Goal: Task Accomplishment & Management: Complete application form

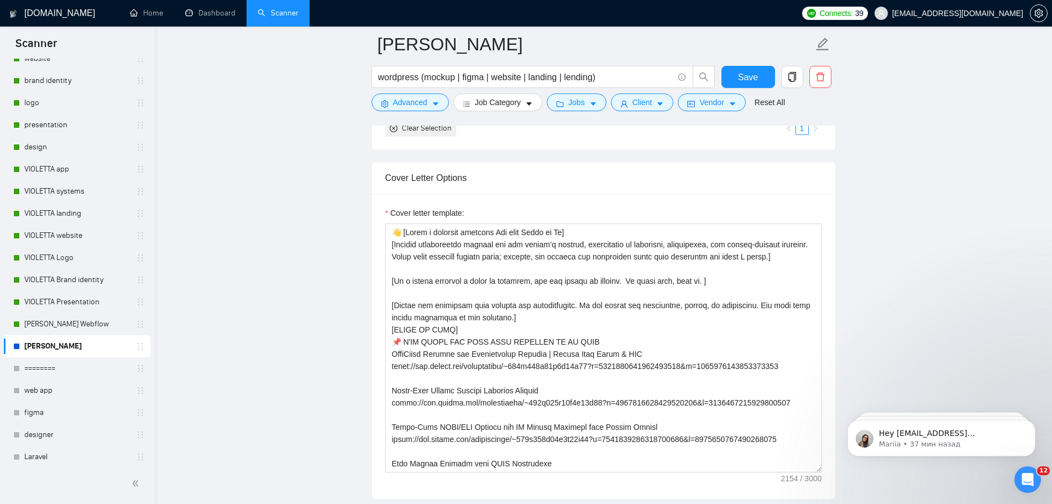
scroll to position [332, 0]
click at [93, 346] on link "[PERSON_NAME]" at bounding box center [76, 346] width 105 height 22
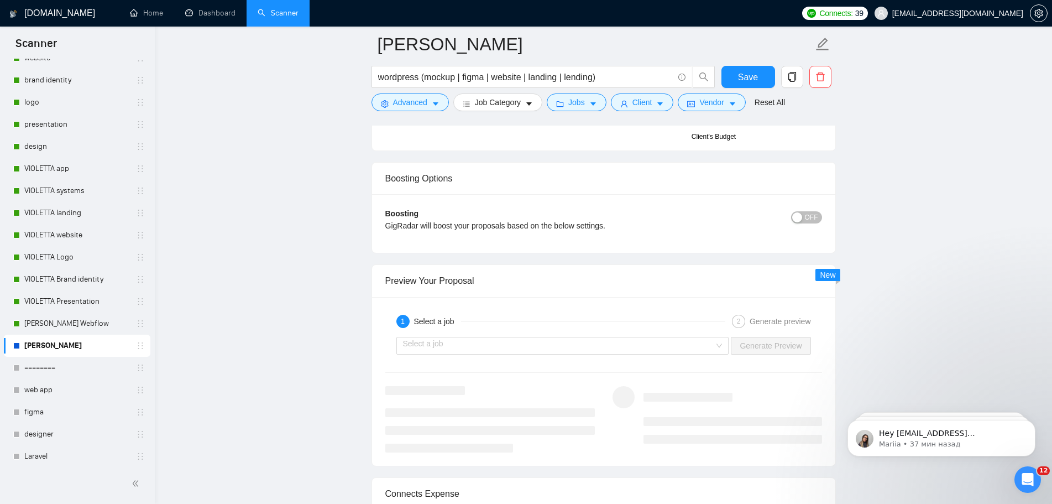
scroll to position [2267, 0]
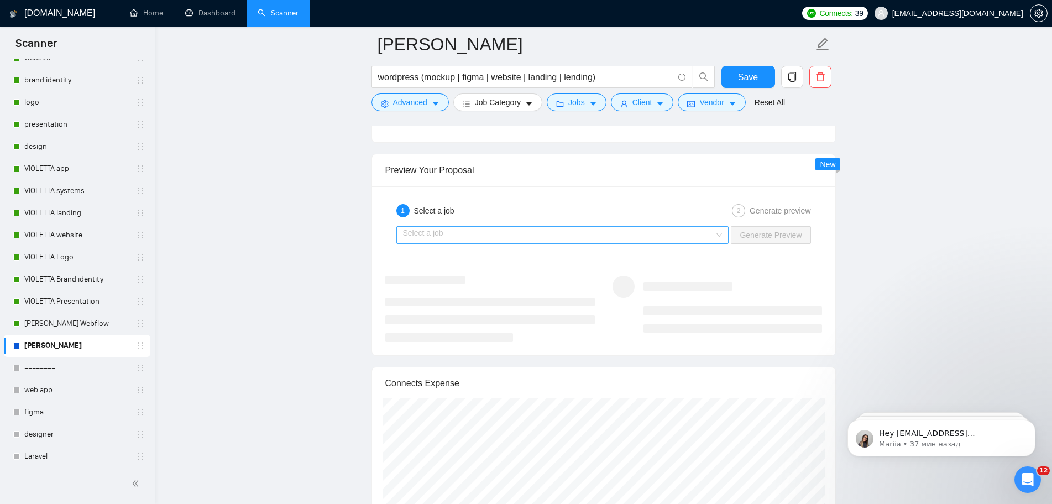
click at [717, 237] on div "Select a job" at bounding box center [562, 235] width 333 height 18
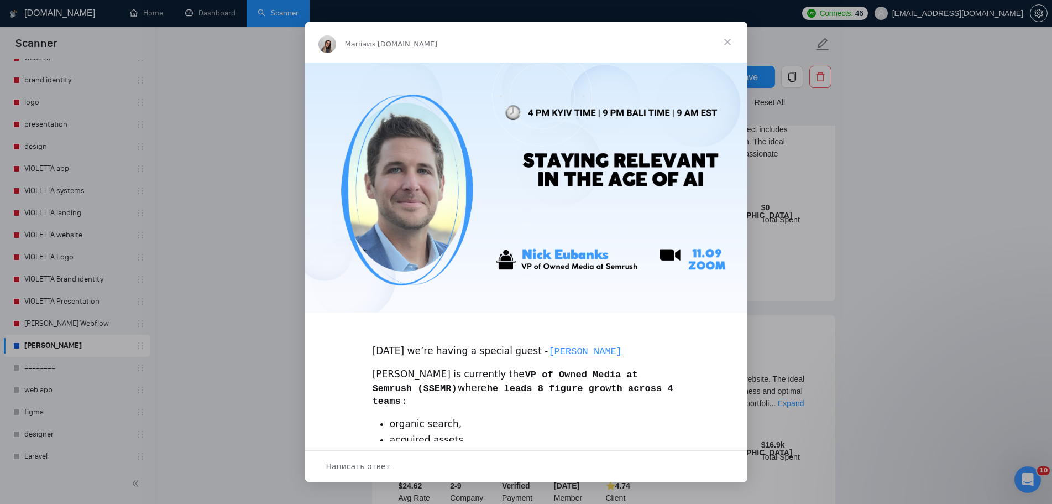
click at [728, 43] on span "Закрыть" at bounding box center [728, 42] width 40 height 40
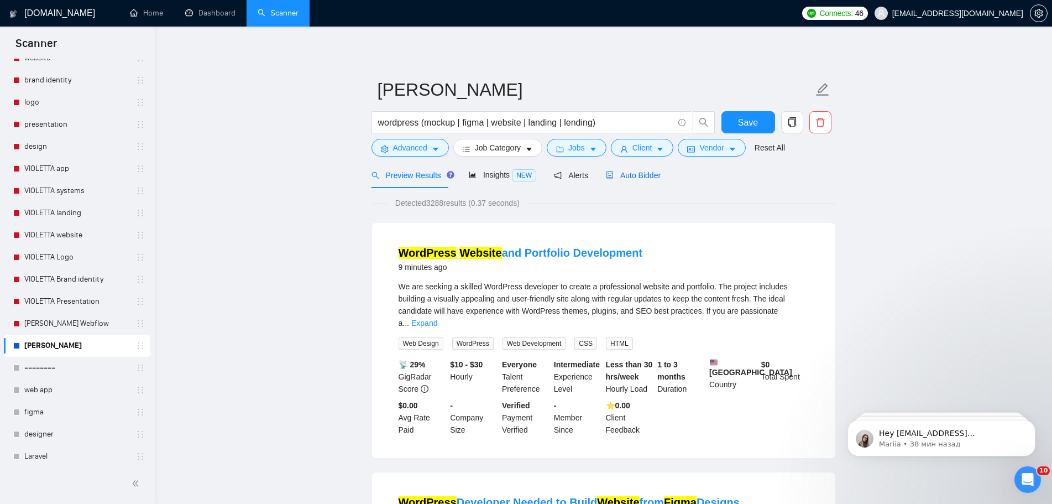
click at [639, 181] on div "Auto Bidder" at bounding box center [633, 175] width 55 height 12
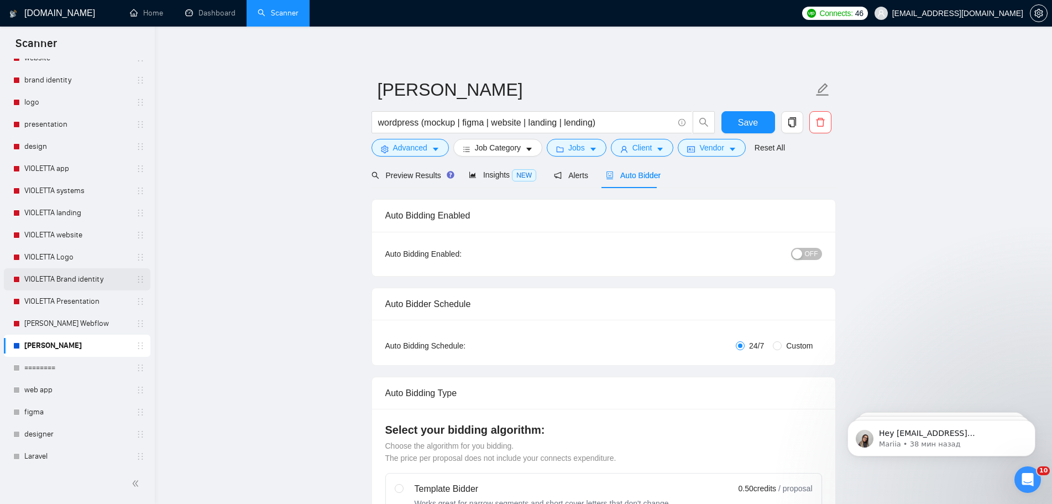
radio input "false"
radio input "true"
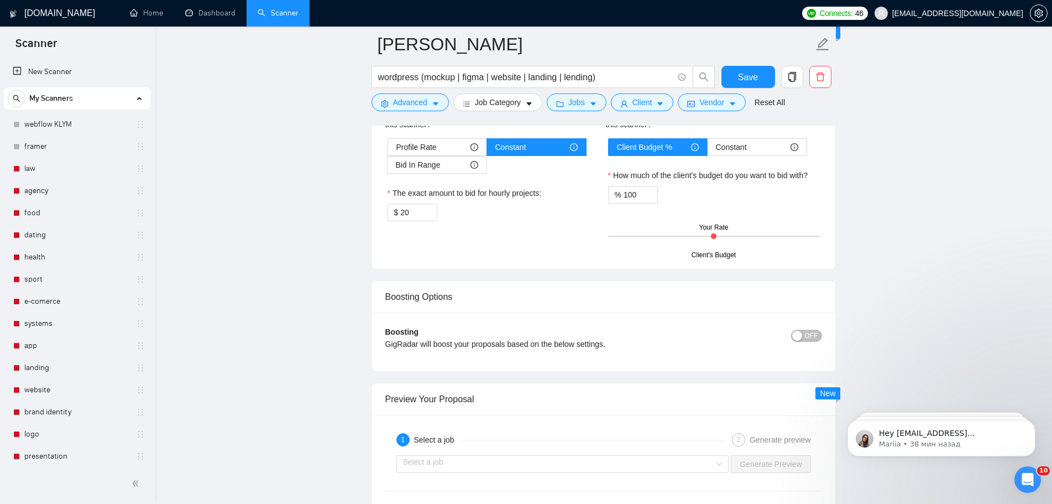
scroll to position [2163, 0]
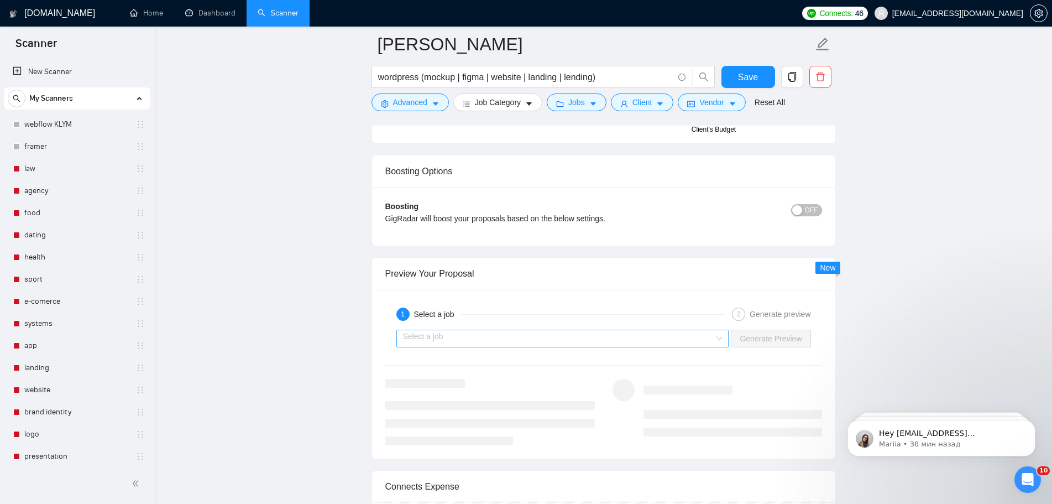
click at [724, 336] on div "Select a job" at bounding box center [562, 339] width 333 height 18
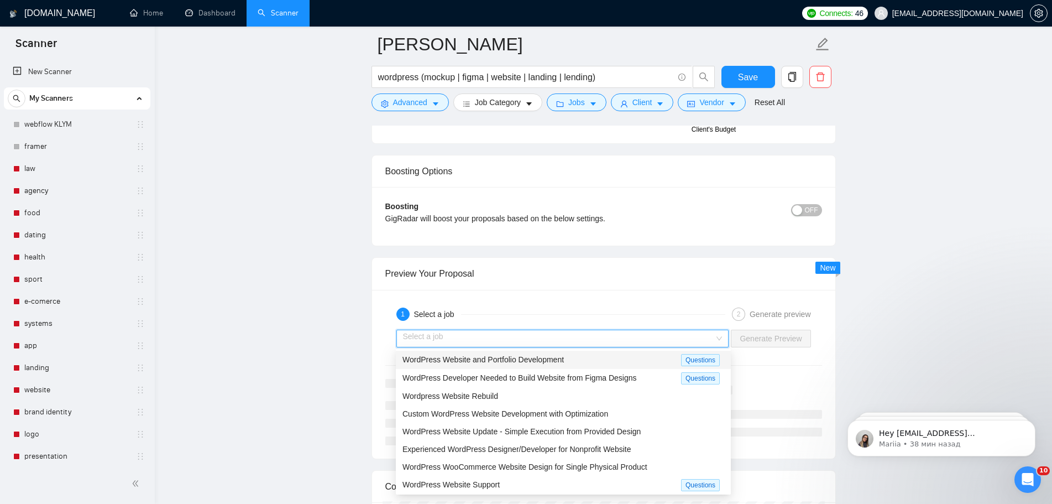
click at [628, 359] on div "WordPress Website and Portfolio Development" at bounding box center [542, 359] width 279 height 13
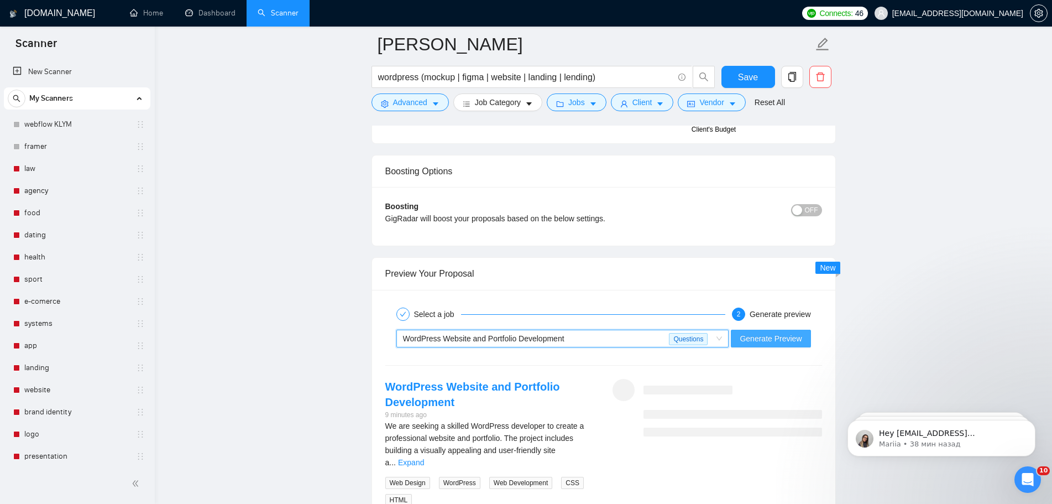
click at [780, 342] on span "Generate Preview" at bounding box center [771, 338] width 62 height 12
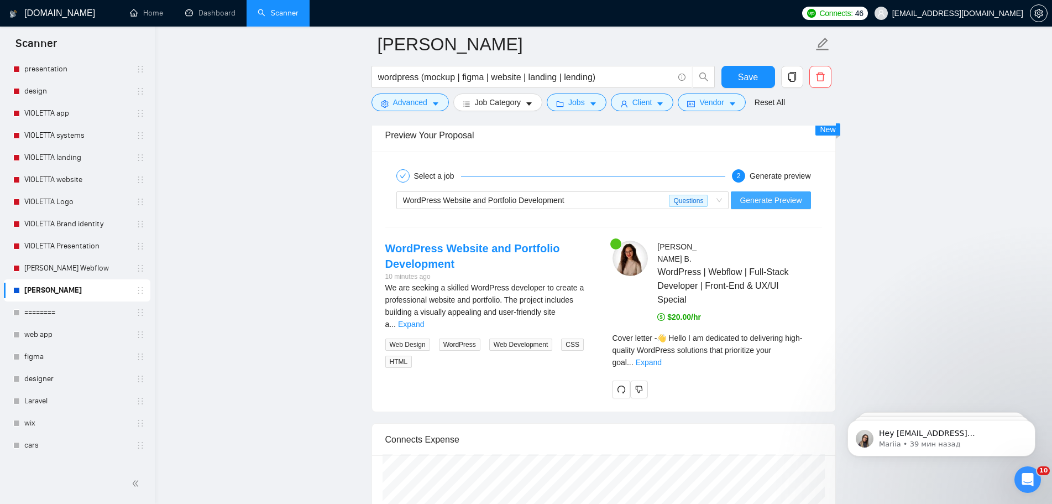
scroll to position [2385, 0]
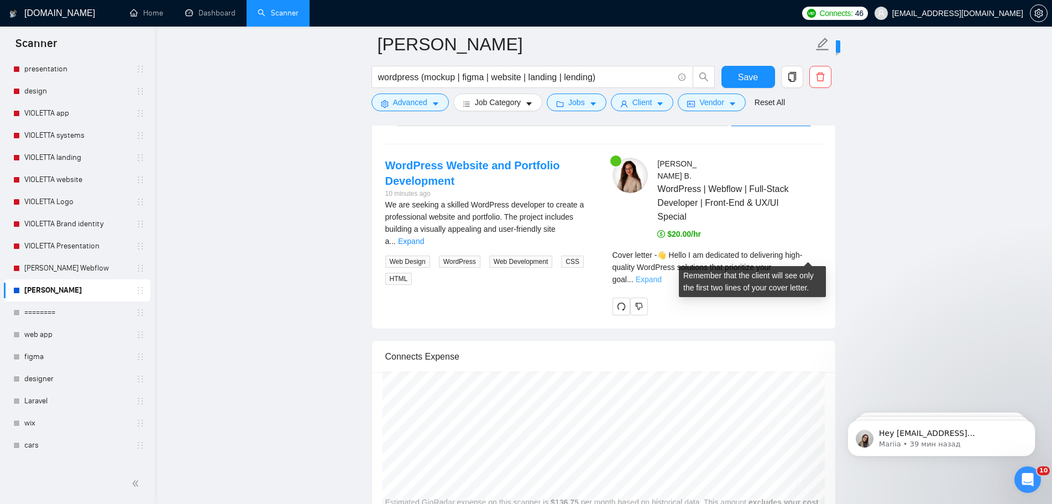
click at [662, 275] on link "Expand" at bounding box center [649, 279] width 26 height 9
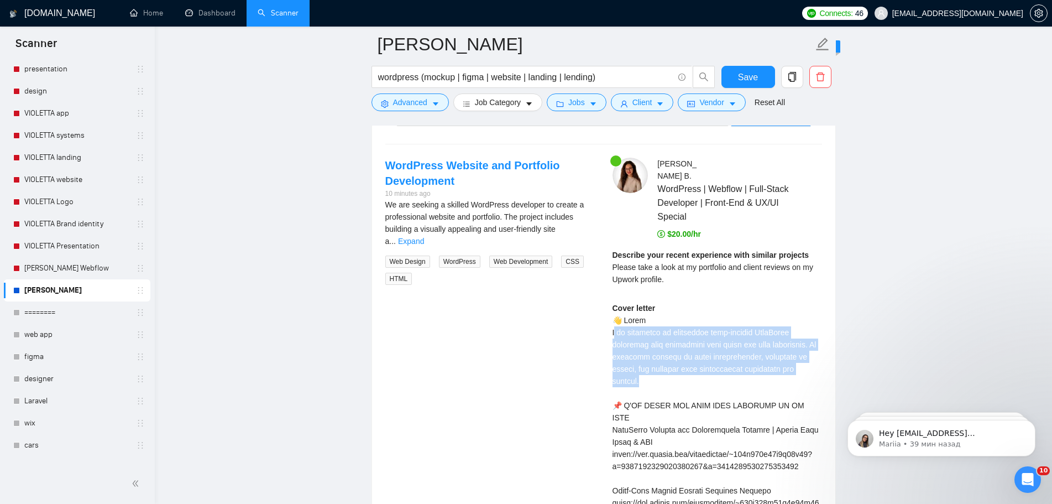
drag, startPoint x: 616, startPoint y: 319, endPoint x: 828, endPoint y: 352, distance: 214.3
click at [819, 362] on div at bounding box center [819, 362] width 0 height 0
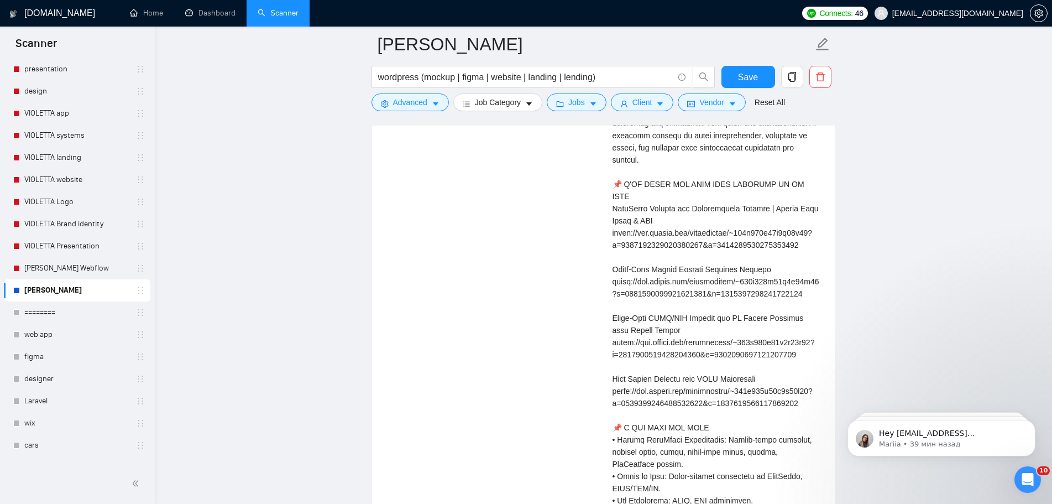
scroll to position [2495, 0]
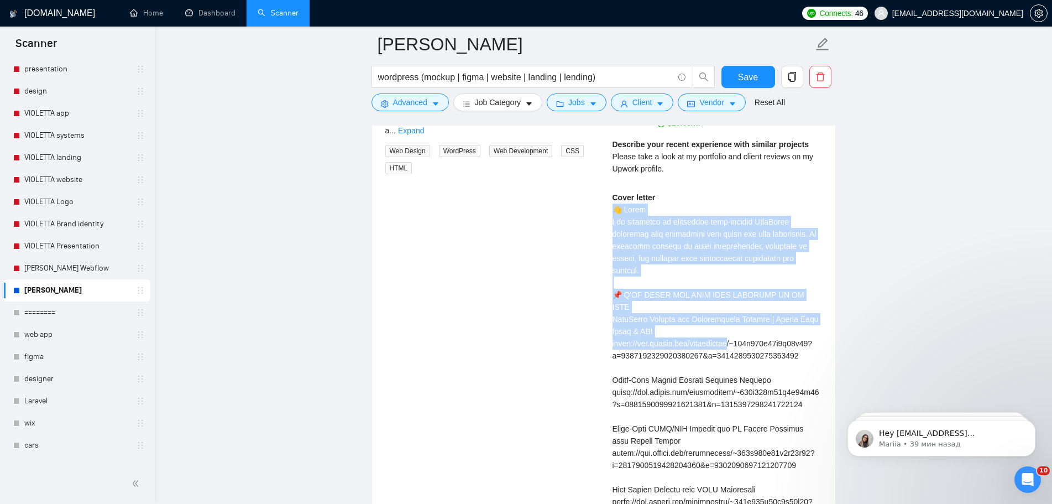
drag, startPoint x: 615, startPoint y: 197, endPoint x: 774, endPoint y: 271, distance: 174.9
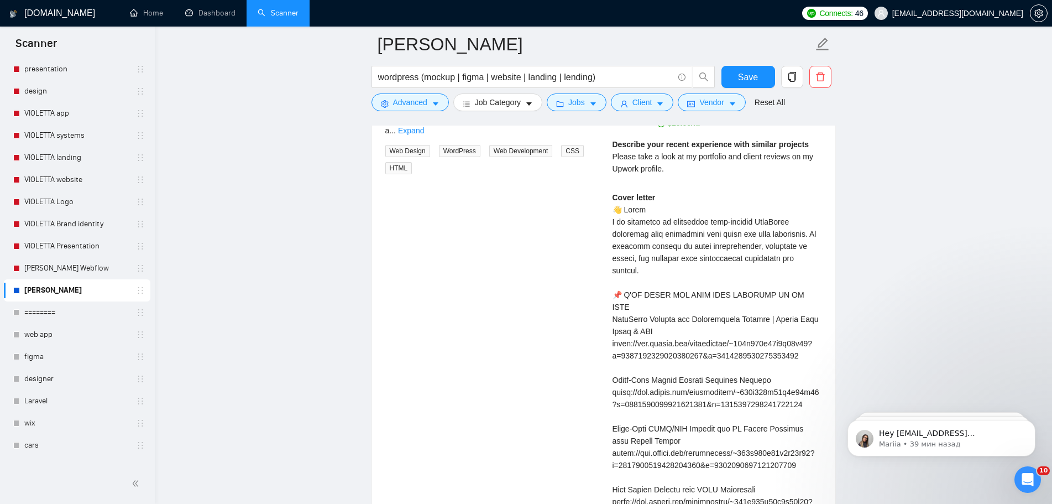
click at [731, 160] on div "Describe your recent experience with similar projects Please take a look at my …" at bounding box center [718, 156] width 210 height 36
drag, startPoint x: 666, startPoint y: 157, endPoint x: 606, endPoint y: 144, distance: 61.7
click at [606, 144] on div "Hanna B . WordPress | Webflow | Full-Stack Developer | Front-End & UX/UI Specia…" at bounding box center [717, 499] width 227 height 904
click at [599, 123] on div at bounding box center [599, 123] width 0 height 0
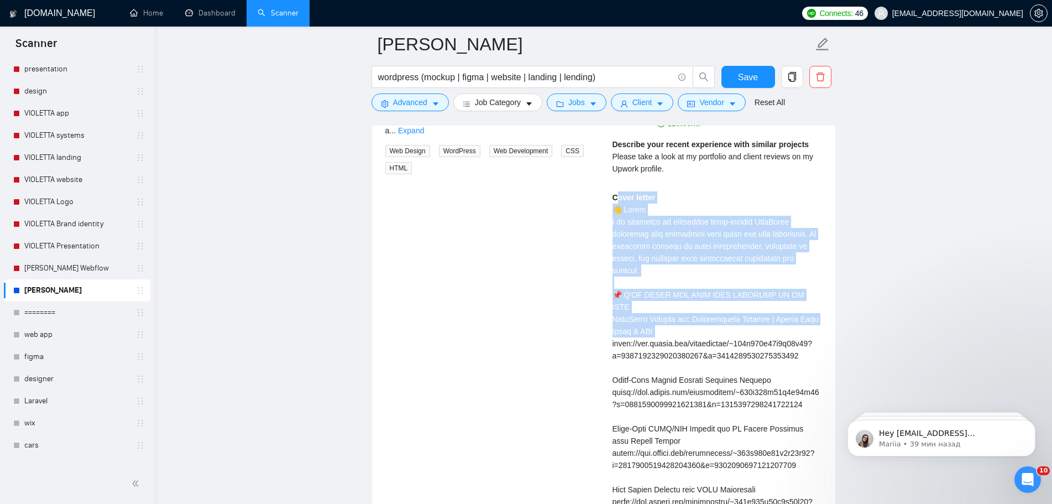
drag, startPoint x: 620, startPoint y: 181, endPoint x: 735, endPoint y: 284, distance: 154.3
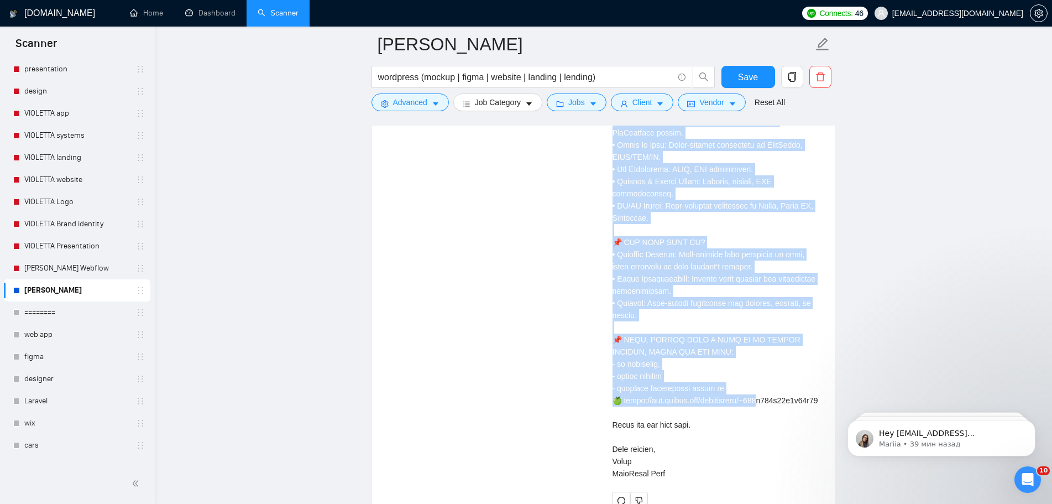
scroll to position [2938, 0]
drag, startPoint x: 614, startPoint y: 198, endPoint x: 776, endPoint y: 450, distance: 298.9
click at [776, 450] on div "Cover letter" at bounding box center [718, 114] width 210 height 730
copy div "👋 Hello I am dedicated to delivering high-quality WordPress solutions that prio…"
